Goal: Task Accomplishment & Management: Complete application form

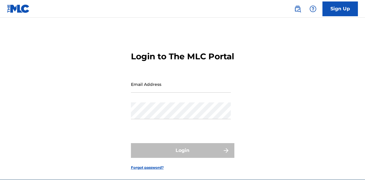
click at [180, 93] on input "Email Address" at bounding box center [181, 84] width 100 height 17
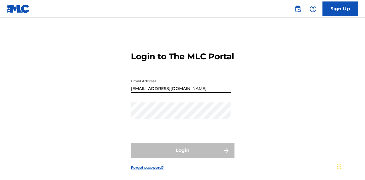
type input "[EMAIL_ADDRESS][DOMAIN_NAME]"
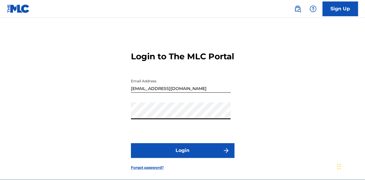
click at [182, 158] on button "Login" at bounding box center [183, 150] width 104 height 15
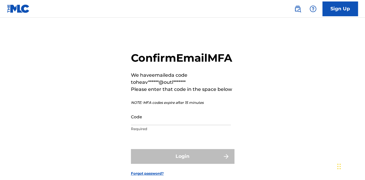
click at [180, 125] on input "Code" at bounding box center [181, 117] width 100 height 17
paste input "144597"
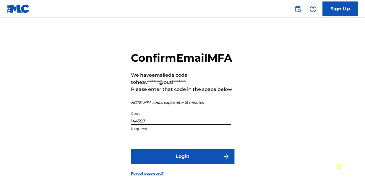
type input "144597"
click at [184, 164] on button "Login" at bounding box center [183, 156] width 104 height 15
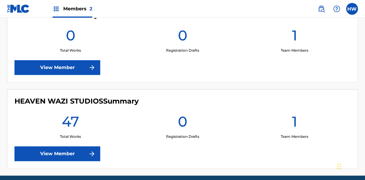
scroll to position [208, 0]
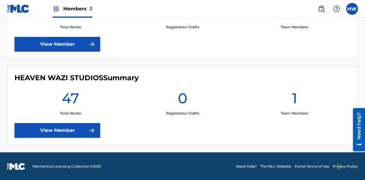
click at [69, 129] on link "View Member" at bounding box center [57, 130] width 86 height 15
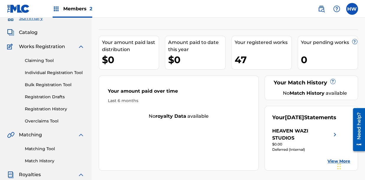
scroll to position [25, 0]
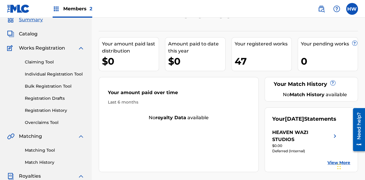
click at [27, 34] on span "Catalog" at bounding box center [28, 33] width 19 height 7
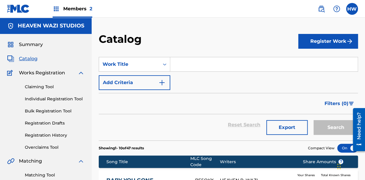
click at [322, 42] on button "Register Work" at bounding box center [328, 41] width 60 height 15
click at [316, 57] on link "Individual" at bounding box center [328, 61] width 60 height 14
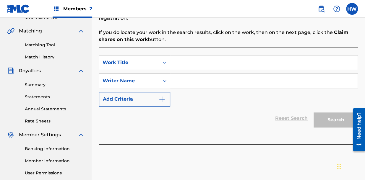
scroll to position [120, 0]
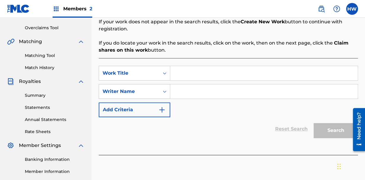
click at [196, 70] on input "Search Form" at bounding box center [264, 73] width 188 height 14
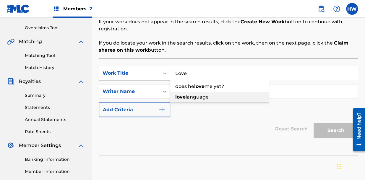
click at [193, 98] on span "language" at bounding box center [197, 97] width 23 height 6
type input "love language"
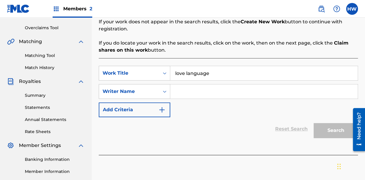
click at [206, 90] on input "Search Form" at bounding box center [264, 92] width 188 height 14
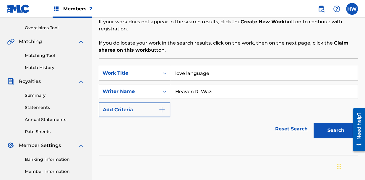
type input "Heaven R. Wazi"
click at [340, 131] on button "Search" at bounding box center [336, 130] width 44 height 15
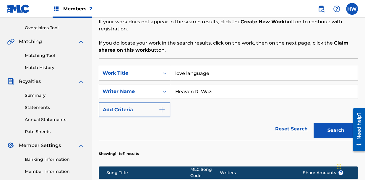
scroll to position [242, 0]
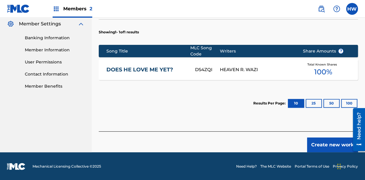
click at [334, 143] on button "Create new work" at bounding box center [332, 145] width 51 height 15
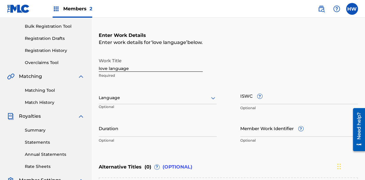
scroll to position [85, 0]
click at [243, 99] on input "ISWC ?" at bounding box center [299, 95] width 118 height 17
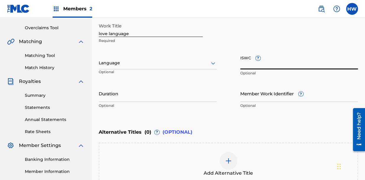
scroll to position [119, 0]
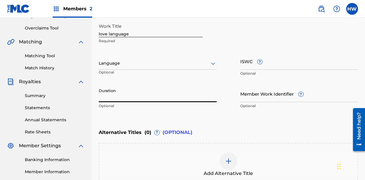
click at [118, 96] on input "Duration" at bounding box center [158, 93] width 118 height 17
type input "03:27"
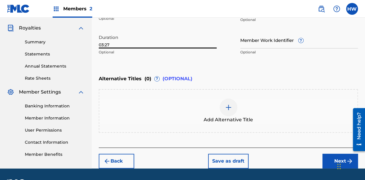
scroll to position [190, 0]
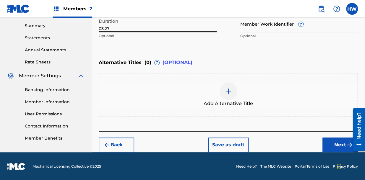
click at [336, 149] on button "Next" at bounding box center [340, 145] width 35 height 15
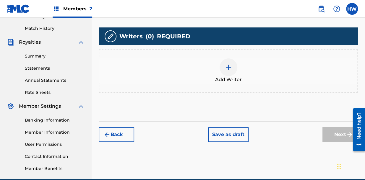
scroll to position [159, 0]
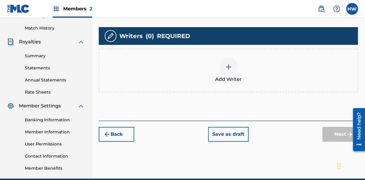
click at [236, 62] on div at bounding box center [229, 67] width 18 height 18
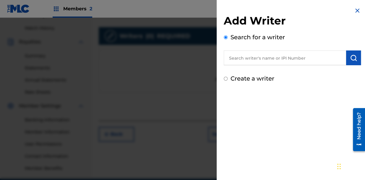
click at [265, 60] on input "text" at bounding box center [285, 58] width 122 height 15
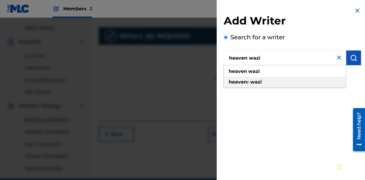
click at [267, 86] on div "heaven r. [GEOGRAPHIC_DATA]" at bounding box center [285, 82] width 122 height 11
type input "heaven r. [GEOGRAPHIC_DATA]"
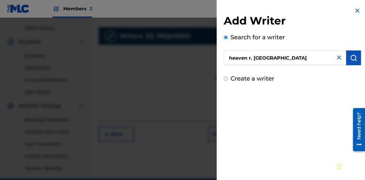
click at [350, 61] on img "submit" at bounding box center [353, 57] width 7 height 7
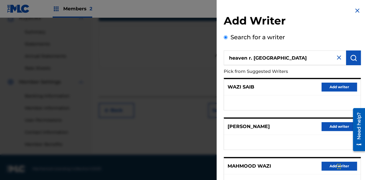
scroll to position [125, 0]
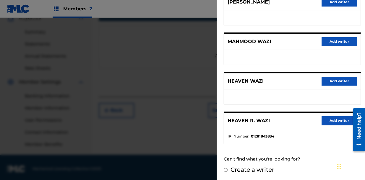
click at [341, 119] on button "Add writer" at bounding box center [339, 121] width 35 height 9
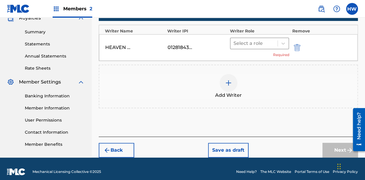
click at [268, 44] on div at bounding box center [254, 43] width 41 height 8
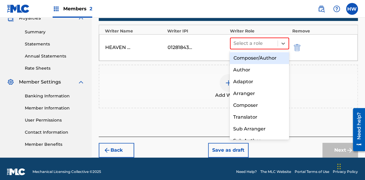
click at [270, 59] on div "Composer/Author" at bounding box center [259, 58] width 59 height 12
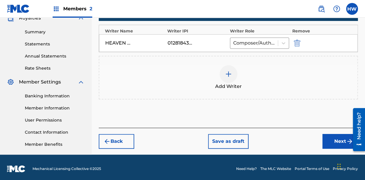
click at [332, 138] on button "Next" at bounding box center [340, 141] width 35 height 15
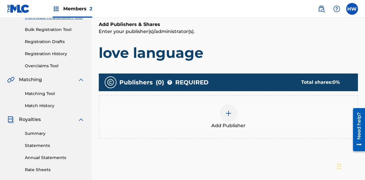
scroll to position [82, 0]
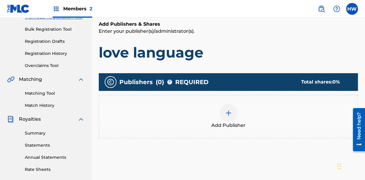
click at [235, 116] on div at bounding box center [229, 113] width 18 height 18
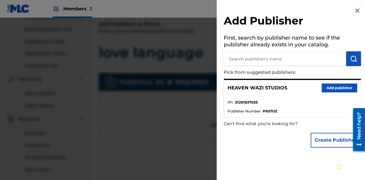
click at [342, 87] on button "Add publisher" at bounding box center [339, 88] width 35 height 9
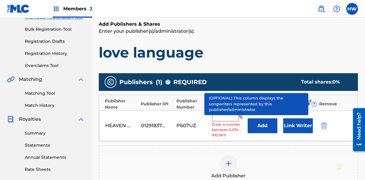
click at [230, 119] on input "text" at bounding box center [225, 118] width 27 height 8
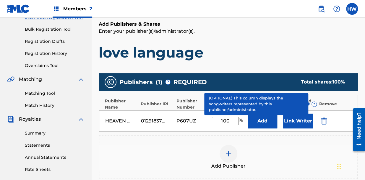
type input "100"
click at [267, 145] on div "Add Publisher" at bounding box center [228, 157] width 258 height 25
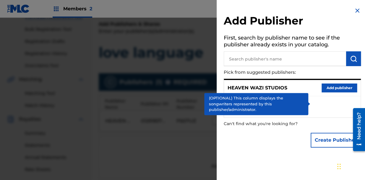
click at [198, 132] on div at bounding box center [182, 108] width 365 height 180
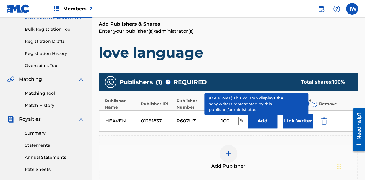
click at [259, 120] on button "Add" at bounding box center [263, 121] width 30 height 15
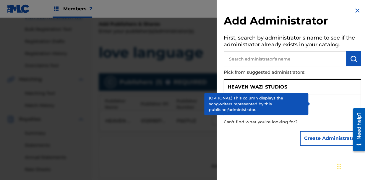
click at [309, 105] on li "IPI : 01291837035" at bounding box center [293, 102] width 130 height 9
click at [312, 93] on div "HEAVEN WAZI STUDIOS" at bounding box center [292, 87] width 137 height 14
click at [278, 148] on div "Create Administrator" at bounding box center [292, 138] width 137 height 21
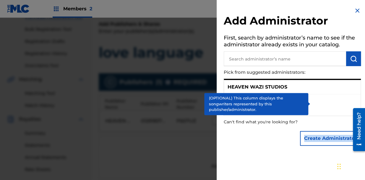
click at [278, 148] on div "Create Administrator" at bounding box center [292, 138] width 137 height 21
click at [356, 14] on img at bounding box center [357, 10] width 7 height 7
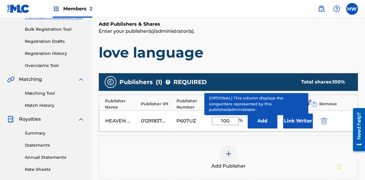
click at [314, 105] on span "?" at bounding box center [314, 104] width 5 height 5
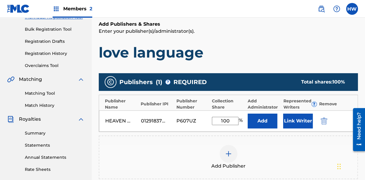
click at [297, 120] on button "Link Writer" at bounding box center [298, 121] width 30 height 15
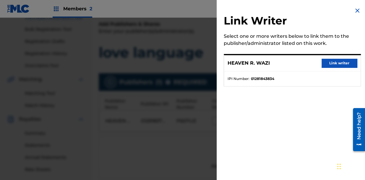
click at [350, 61] on button "Link writer" at bounding box center [339, 63] width 35 height 9
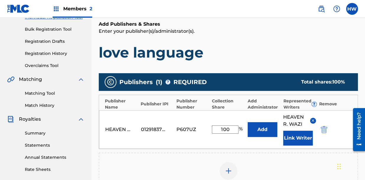
scroll to position [164, 0]
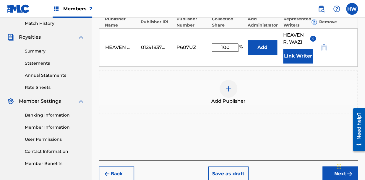
click at [327, 173] on button "Next" at bounding box center [340, 174] width 35 height 15
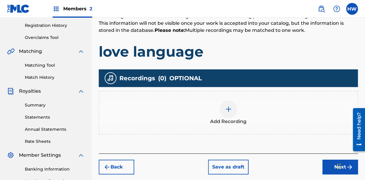
scroll to position [112, 0]
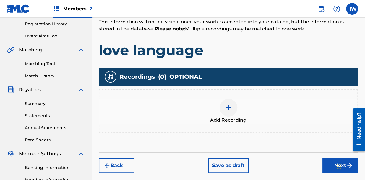
click at [228, 110] on img at bounding box center [228, 107] width 7 height 7
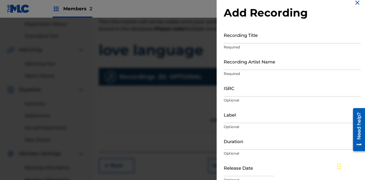
scroll to position [8, 0]
click at [247, 41] on input "Recording Title" at bounding box center [292, 35] width 137 height 17
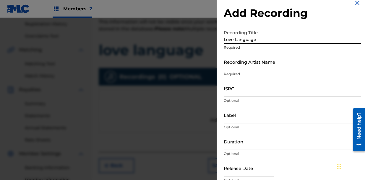
type input "Love Language"
click at [247, 71] on div "Recording Artist Name Required" at bounding box center [292, 67] width 137 height 27
click at [249, 70] on input "Recording Artist Name" at bounding box center [292, 62] width 137 height 17
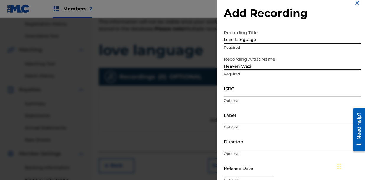
type input "Heaven Wazi"
click at [250, 91] on input "ISRC" at bounding box center [292, 88] width 137 height 17
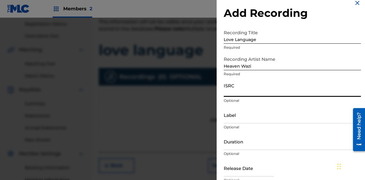
click at [247, 120] on input "Label" at bounding box center [292, 115] width 137 height 17
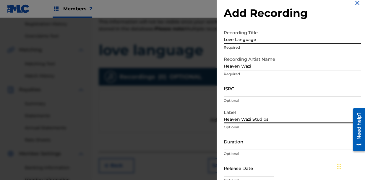
type input "Heaven Wazi Studios"
click at [256, 143] on input "Duration" at bounding box center [292, 141] width 137 height 17
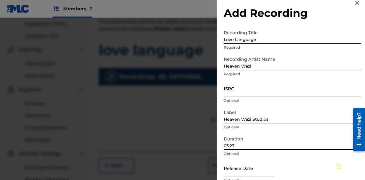
scroll to position [35, 0]
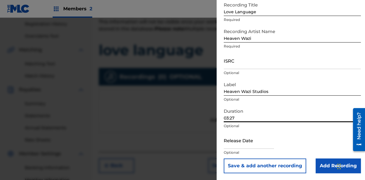
type input "03:27"
click at [253, 145] on input "text" at bounding box center [249, 140] width 50 height 17
select select "8"
select select "2025"
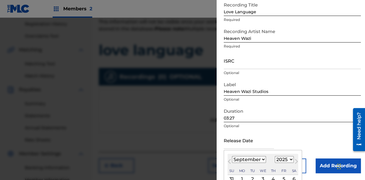
scroll to position [82, 0]
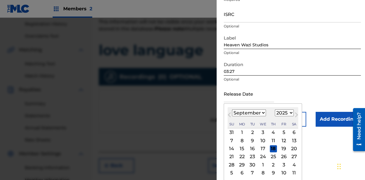
click at [280, 148] on div "19" at bounding box center [283, 149] width 7 height 7
type input "[DATE]"
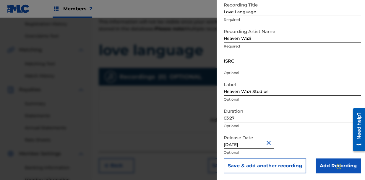
scroll to position [0, 0]
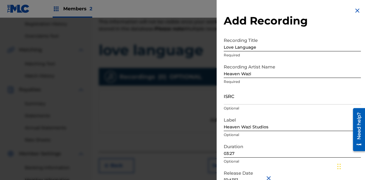
click at [238, 101] on input "ISRC" at bounding box center [292, 96] width 137 height 17
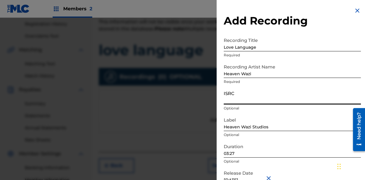
paste input "QZZ7X2545796"
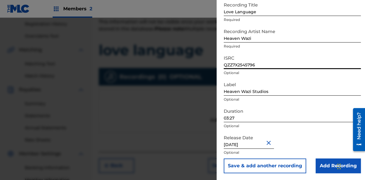
type input "QZZ7X2545796"
click at [327, 168] on input "Add Recording" at bounding box center [338, 166] width 45 height 15
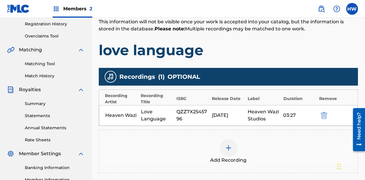
scroll to position [186, 0]
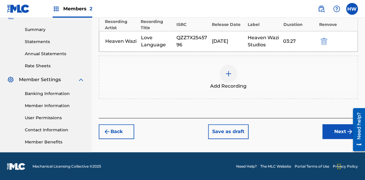
click at [334, 133] on button "Next" at bounding box center [340, 132] width 35 height 15
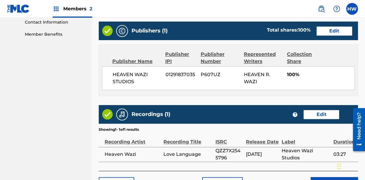
scroll to position [333, 0]
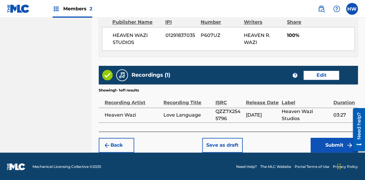
click at [334, 150] on button "Submit" at bounding box center [334, 145] width 47 height 15
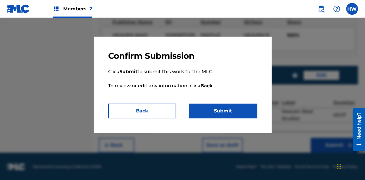
click at [220, 111] on button "Submit" at bounding box center [223, 111] width 68 height 15
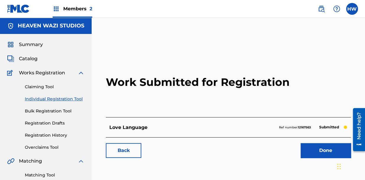
scroll to position [1, 0]
